Goal: Task Accomplishment & Management: Manage account settings

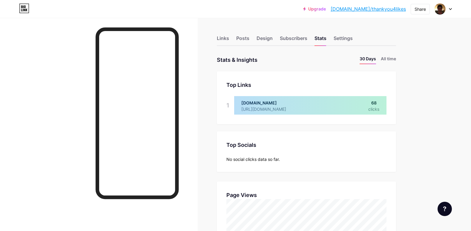
scroll to position [231, 471]
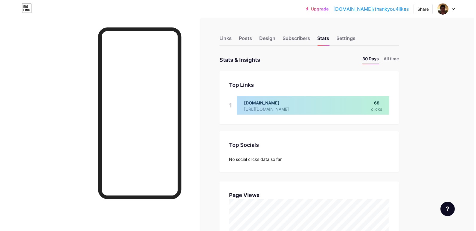
scroll to position [231, 471]
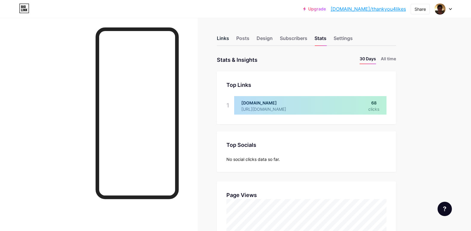
click at [221, 36] on div "Links" at bounding box center [223, 40] width 12 height 11
